Goal: Use online tool/utility: Utilize a website feature to perform a specific function

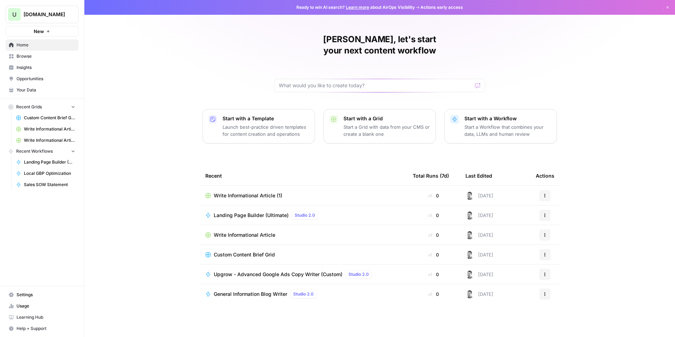
click at [149, 87] on div "Ryder, let's start your next content workflow Start with a Template Launch best…" at bounding box center [379, 168] width 591 height 337
click at [27, 58] on span "Browse" at bounding box center [46, 56] width 59 height 6
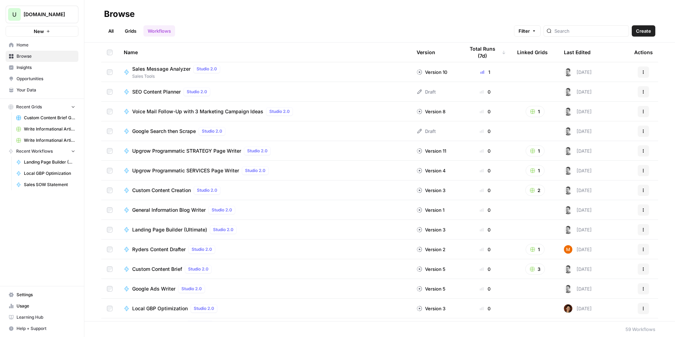
click at [272, 77] on div "Sales Message Analyzer Studio 2.0 Sales Tools" at bounding box center [265, 72] width 282 height 15
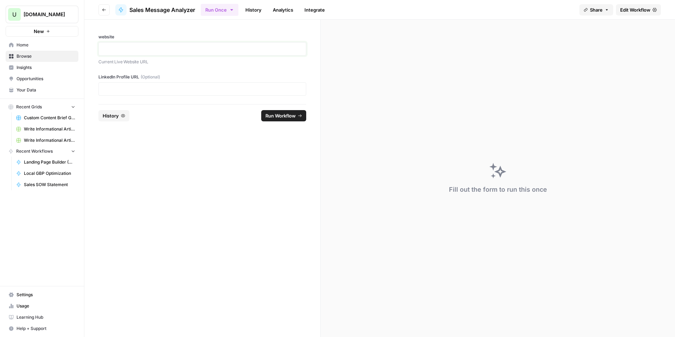
click at [143, 49] on p at bounding box center [202, 48] width 199 height 7
click at [191, 194] on form "**********" at bounding box center [202, 178] width 236 height 317
click at [156, 83] on div at bounding box center [202, 88] width 208 height 13
click at [150, 94] on div at bounding box center [202, 88] width 208 height 13
click at [149, 90] on p at bounding box center [202, 88] width 199 height 7
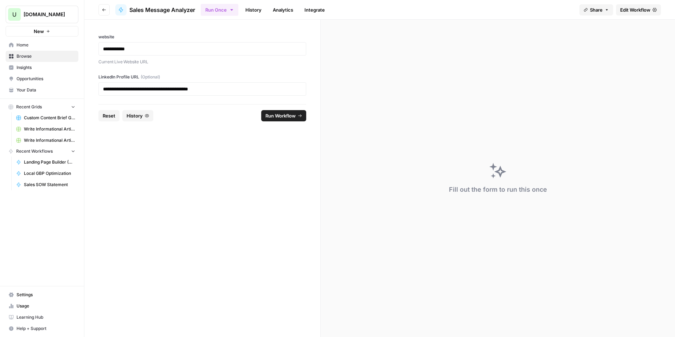
click at [192, 145] on form "**********" at bounding box center [202, 178] width 236 height 317
click at [304, 115] on button "Run Workflow" at bounding box center [283, 115] width 45 height 11
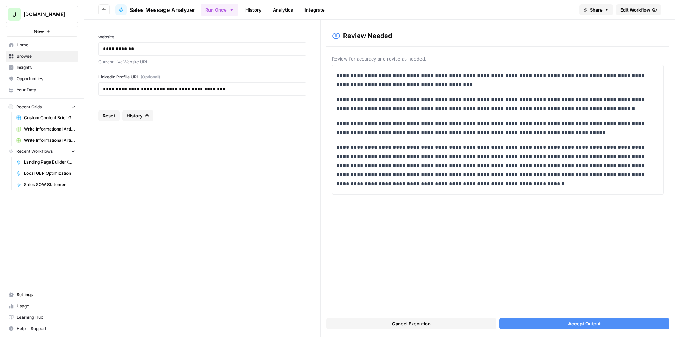
drag, startPoint x: 545, startPoint y: 323, endPoint x: 541, endPoint y: 321, distance: 4.6
click at [545, 323] on button "Accept Output" at bounding box center [584, 323] width 170 height 11
